Goal: Information Seeking & Learning: Find specific fact

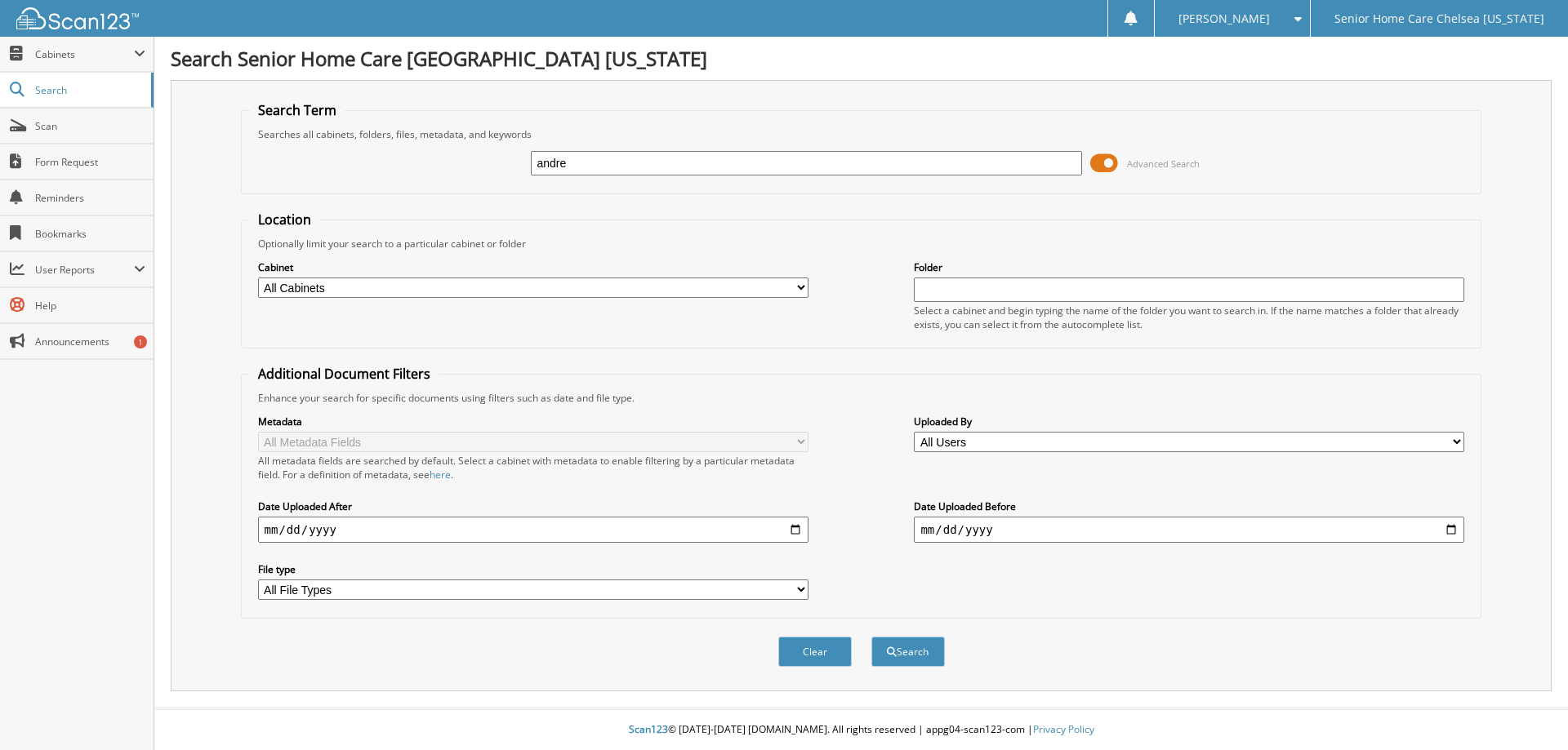
type input "andre"
click at [871, 637] on button "Search" at bounding box center [908, 653] width 74 height 31
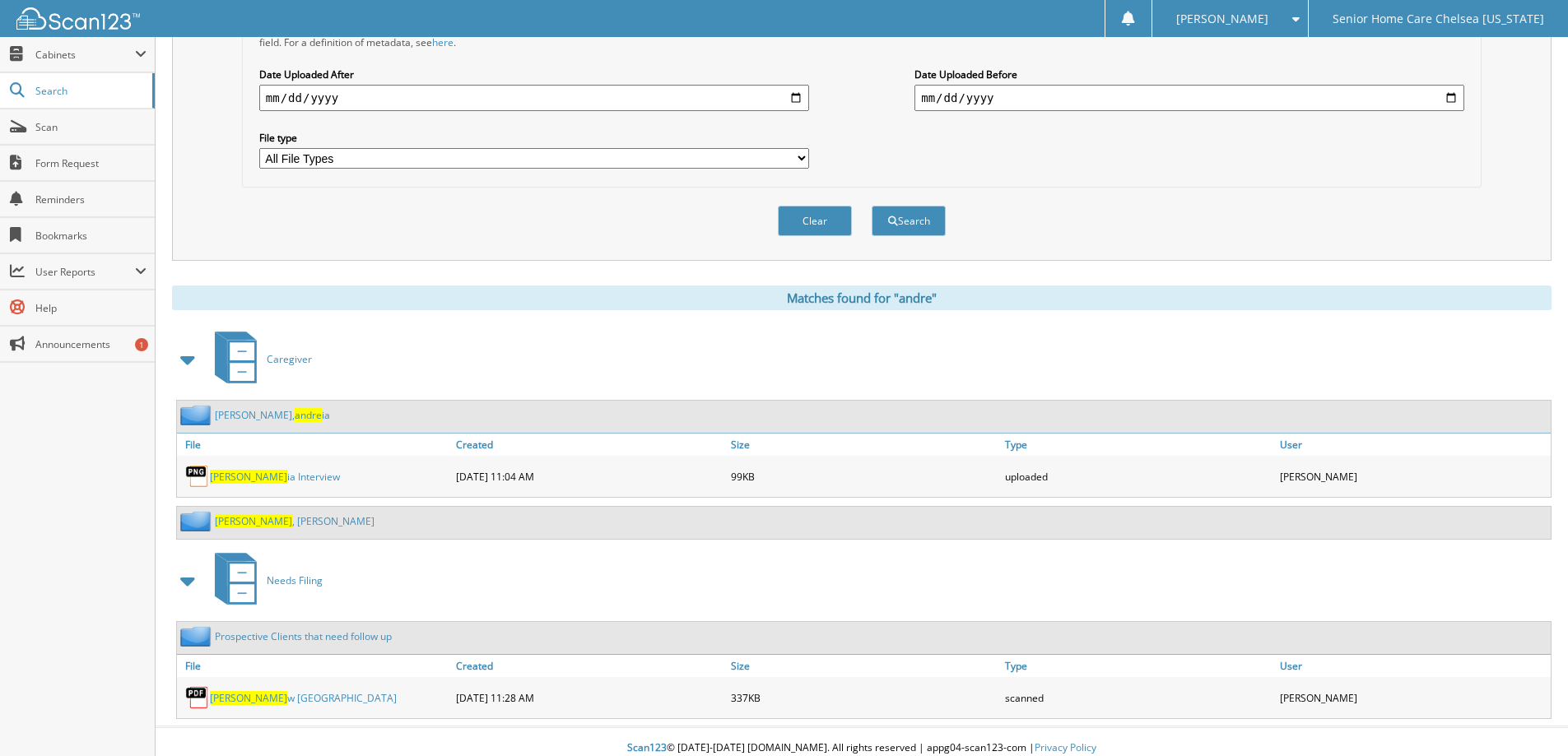
scroll to position [450, 0]
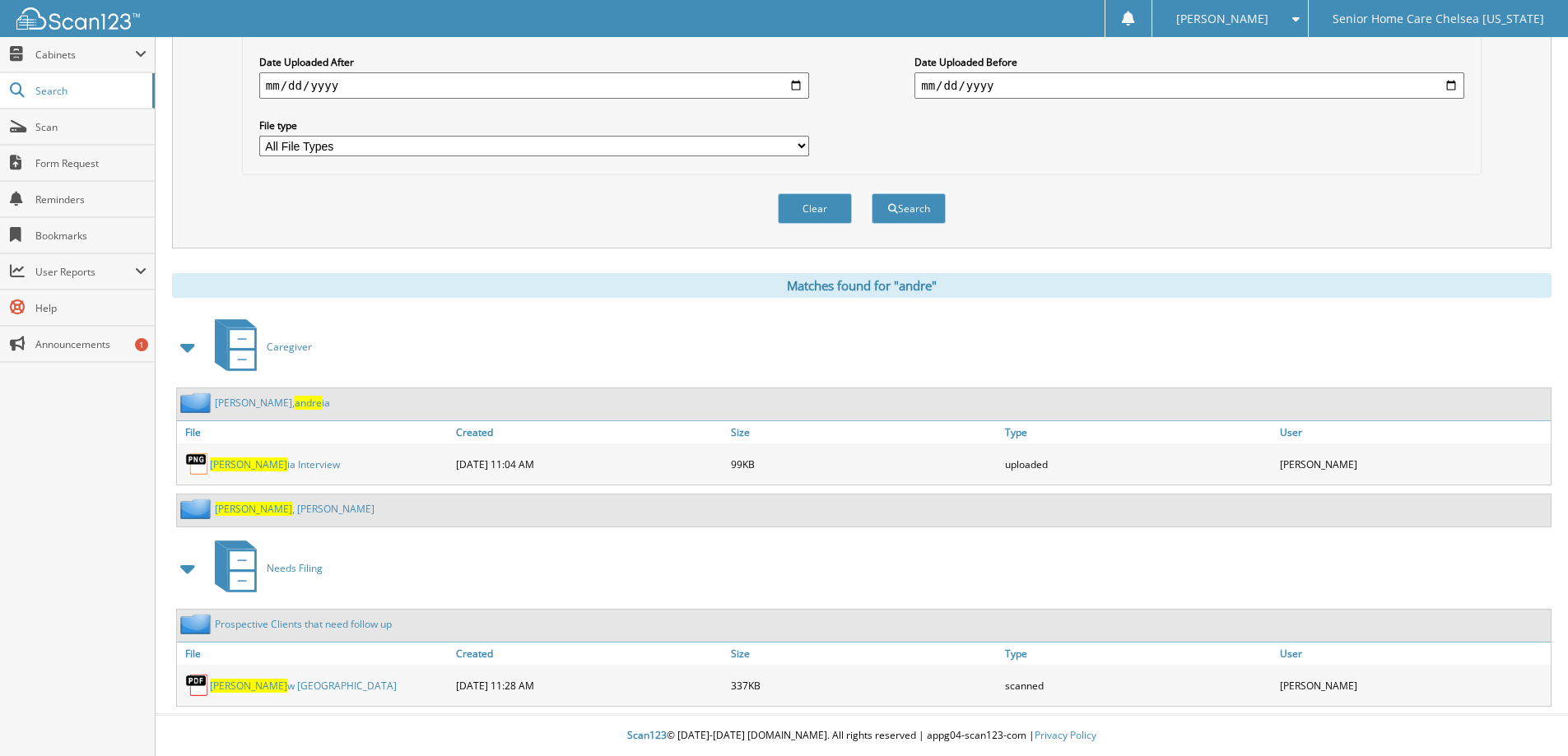
click at [237, 507] on span "Andre" at bounding box center [253, 508] width 77 height 14
